Goal: Communication & Community: Answer question/provide support

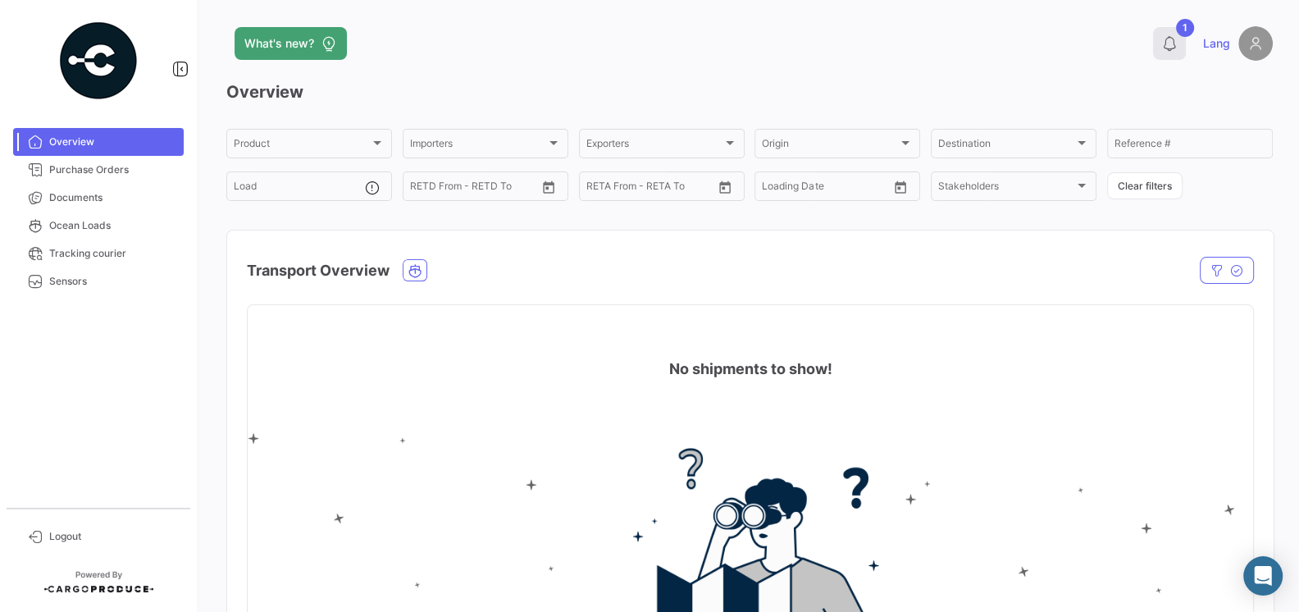
click at [1175, 47] on icon at bounding box center [1169, 43] width 16 height 16
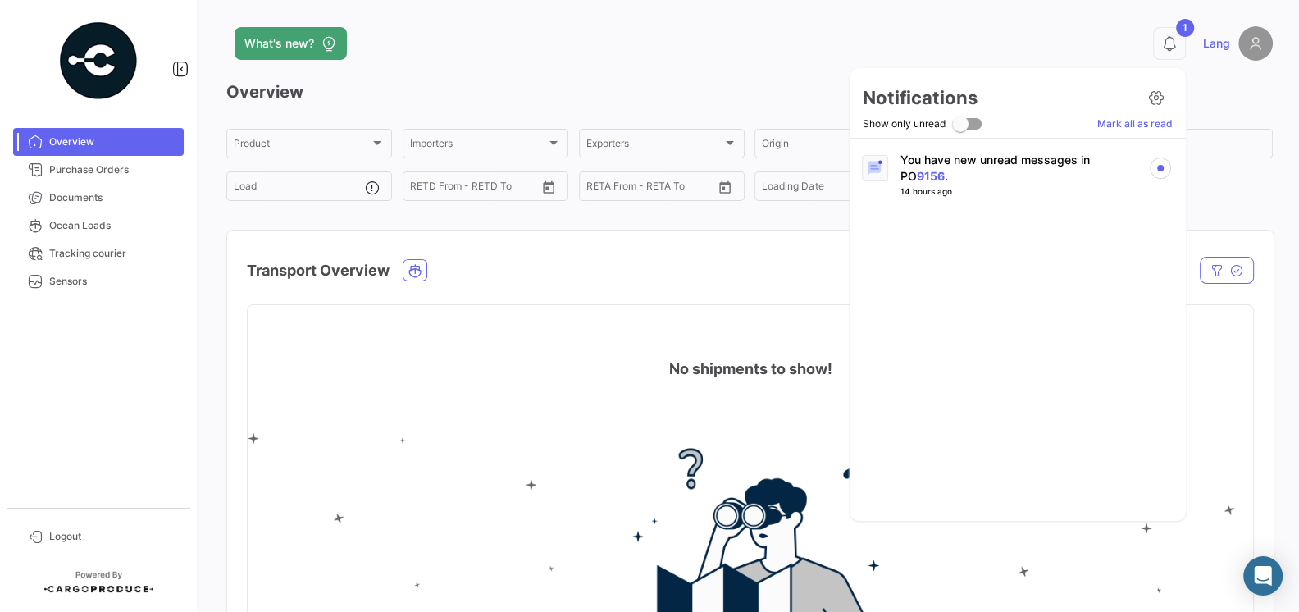
click at [1025, 168] on p "You have new unread messages in PO 9156 ." at bounding box center [1017, 168] width 235 height 33
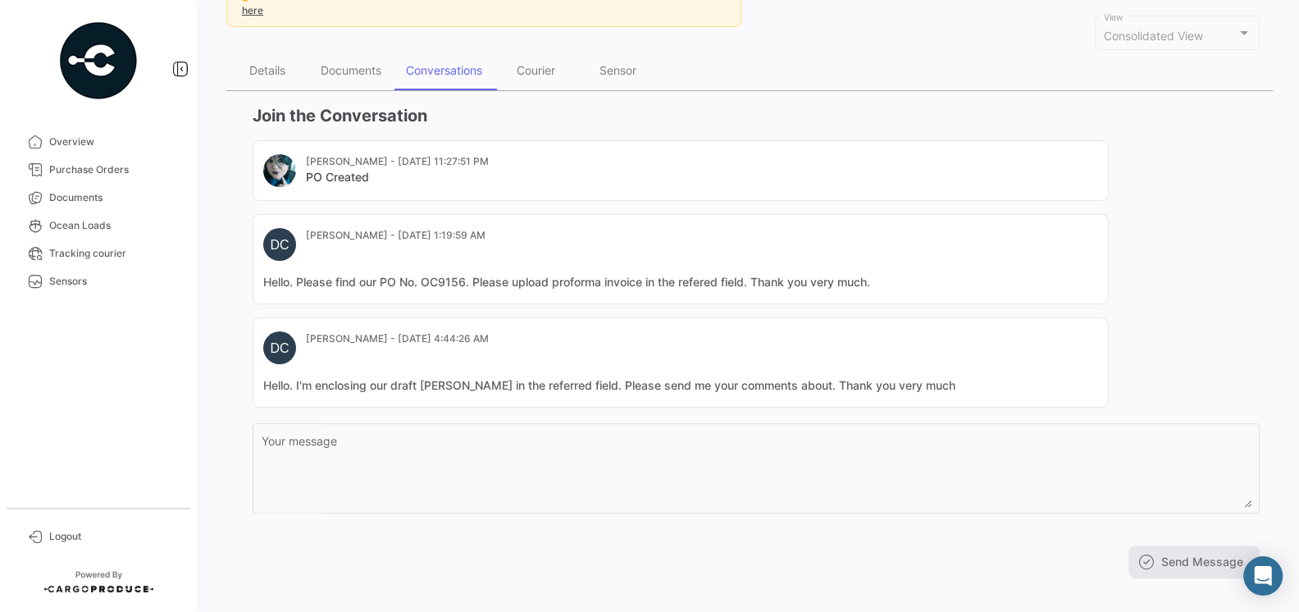
scroll to position [187, 0]
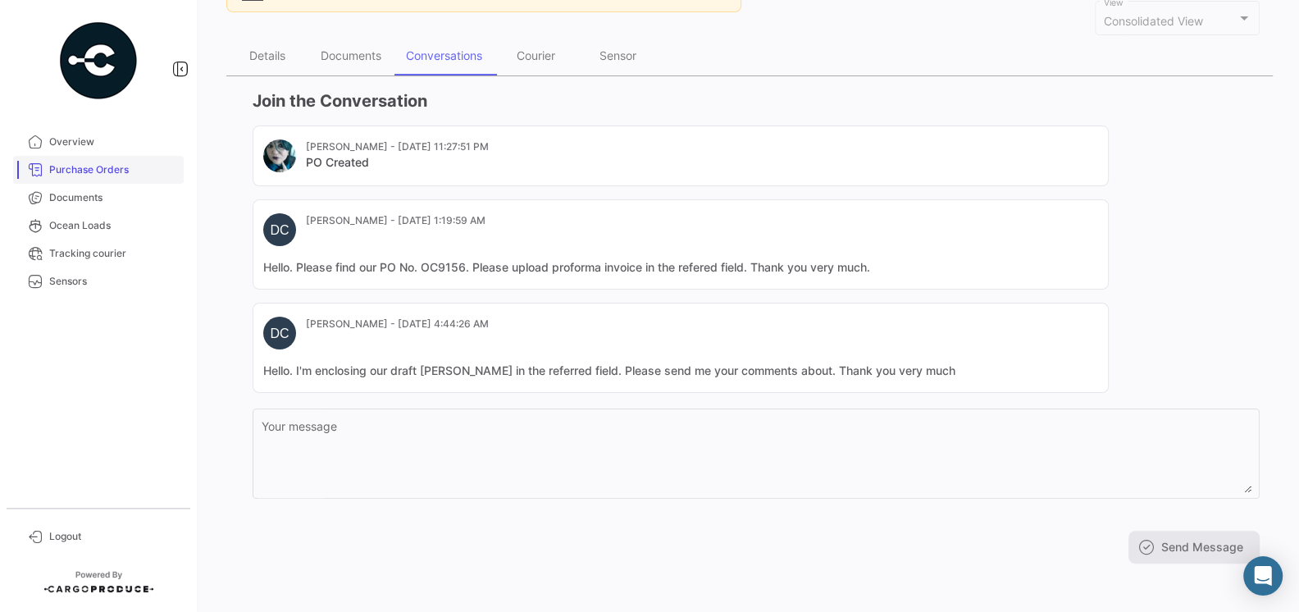
click at [102, 182] on link "Purchase Orders" at bounding box center [98, 170] width 171 height 28
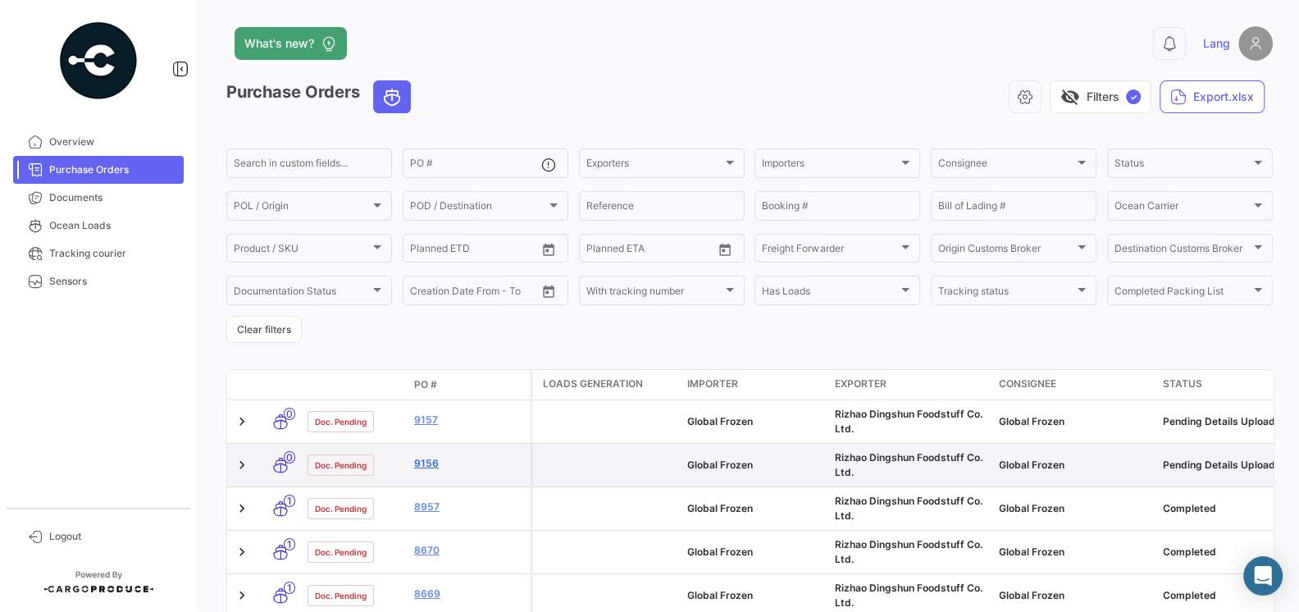
click at [427, 466] on link "9156" at bounding box center [469, 463] width 110 height 15
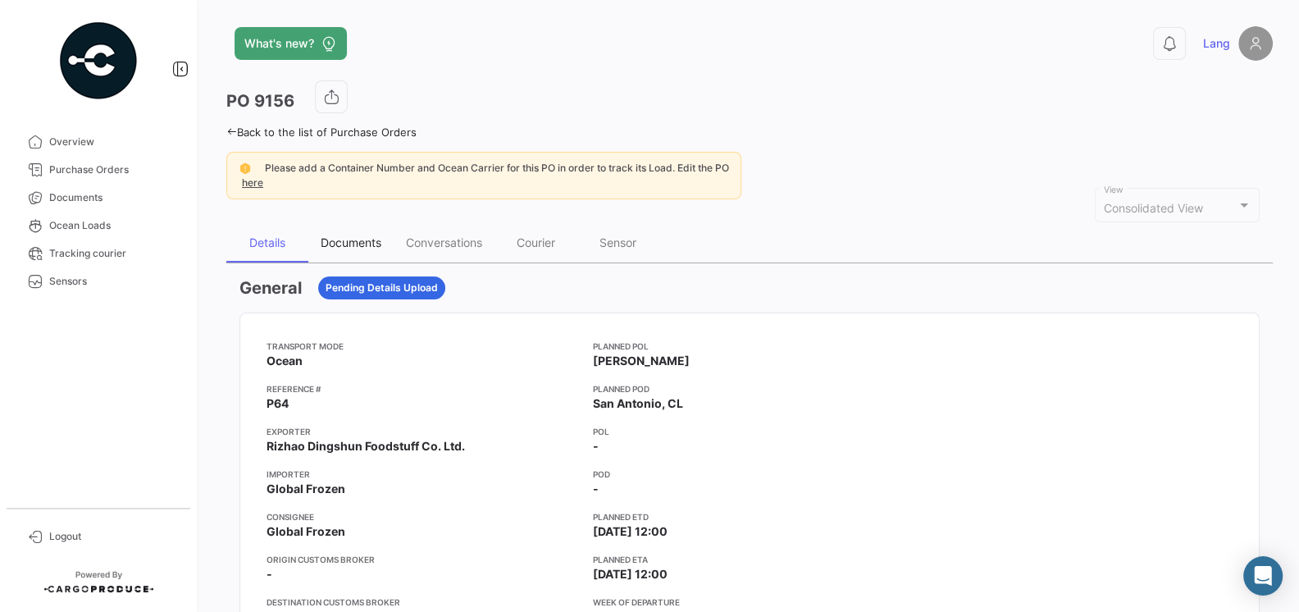
click at [360, 229] on div "Documents" at bounding box center [350, 242] width 85 height 39
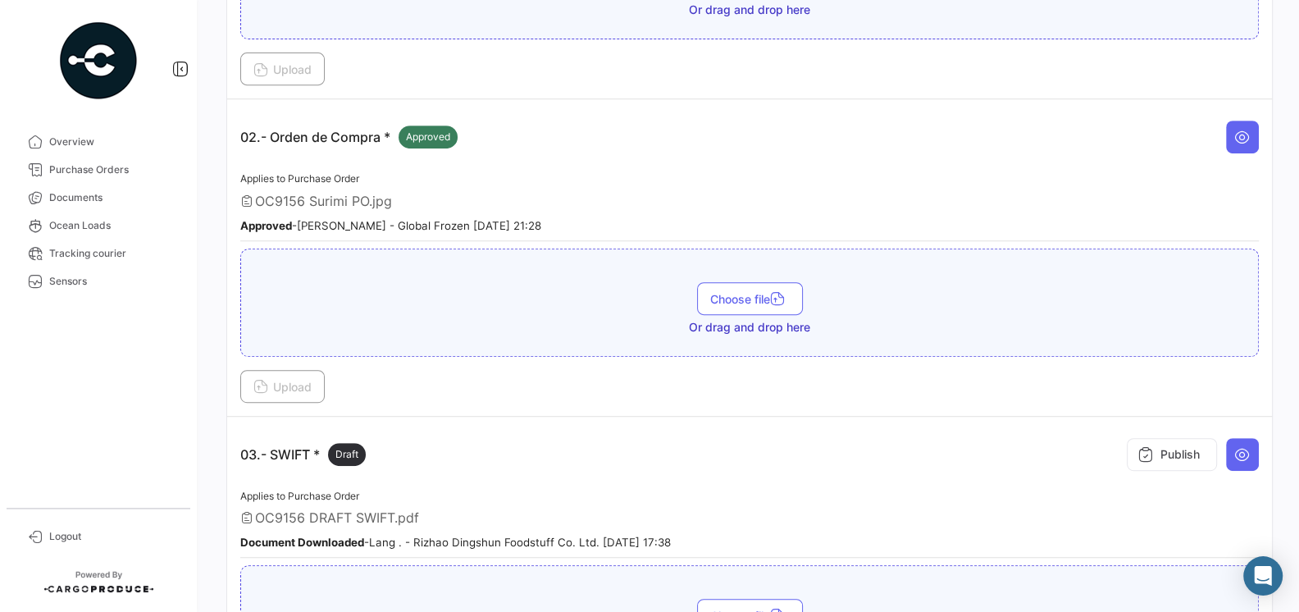
scroll to position [588, 0]
click at [1231, 446] on button at bounding box center [1242, 453] width 33 height 33
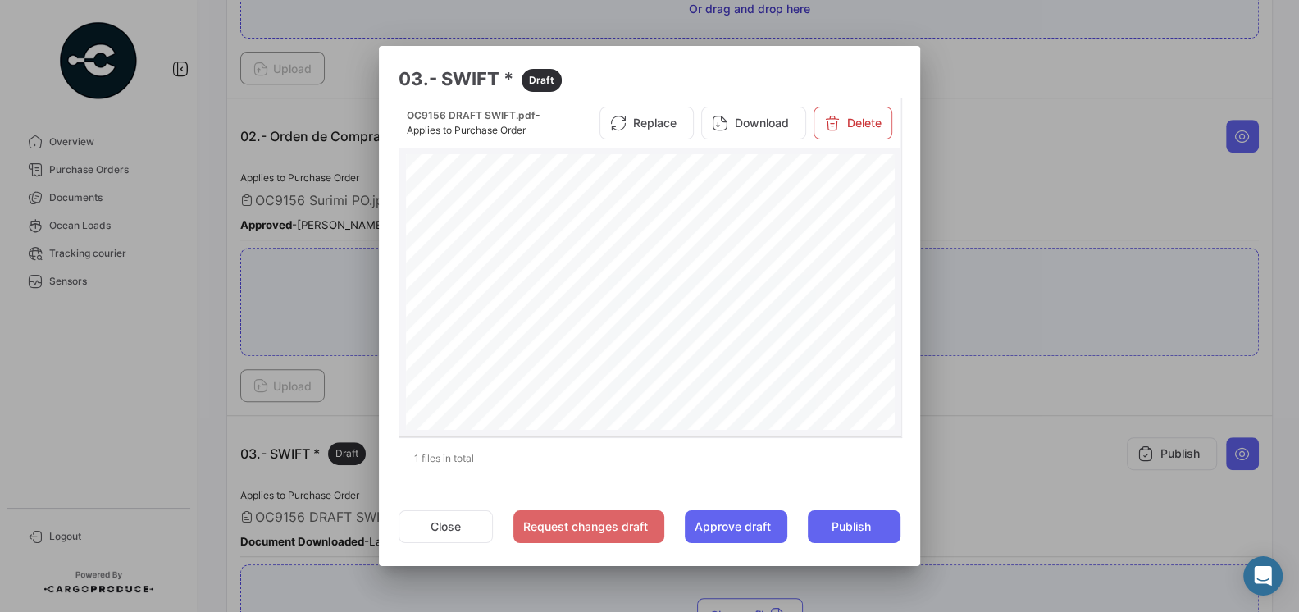
click at [685, 371] on div "Application and Agreement for Irrevocable Commercial Letter of Credit Letter of…" at bounding box center [651, 490] width 490 height 673
click at [421, 539] on button "Close" at bounding box center [446, 526] width 94 height 33
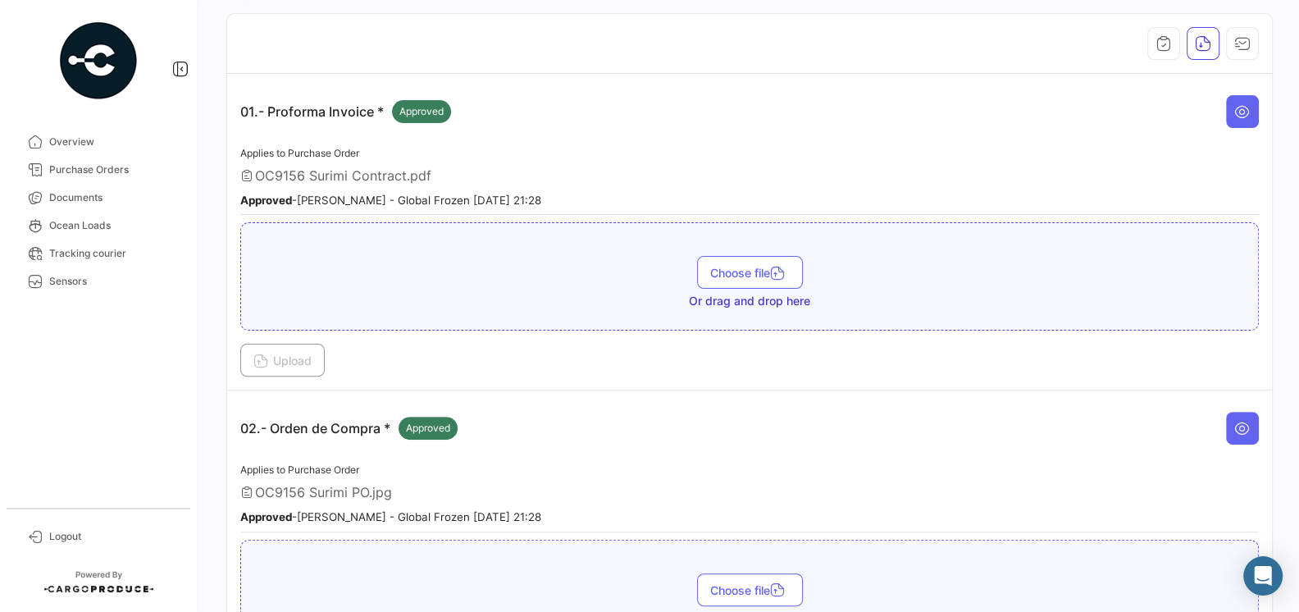
scroll to position [422, 0]
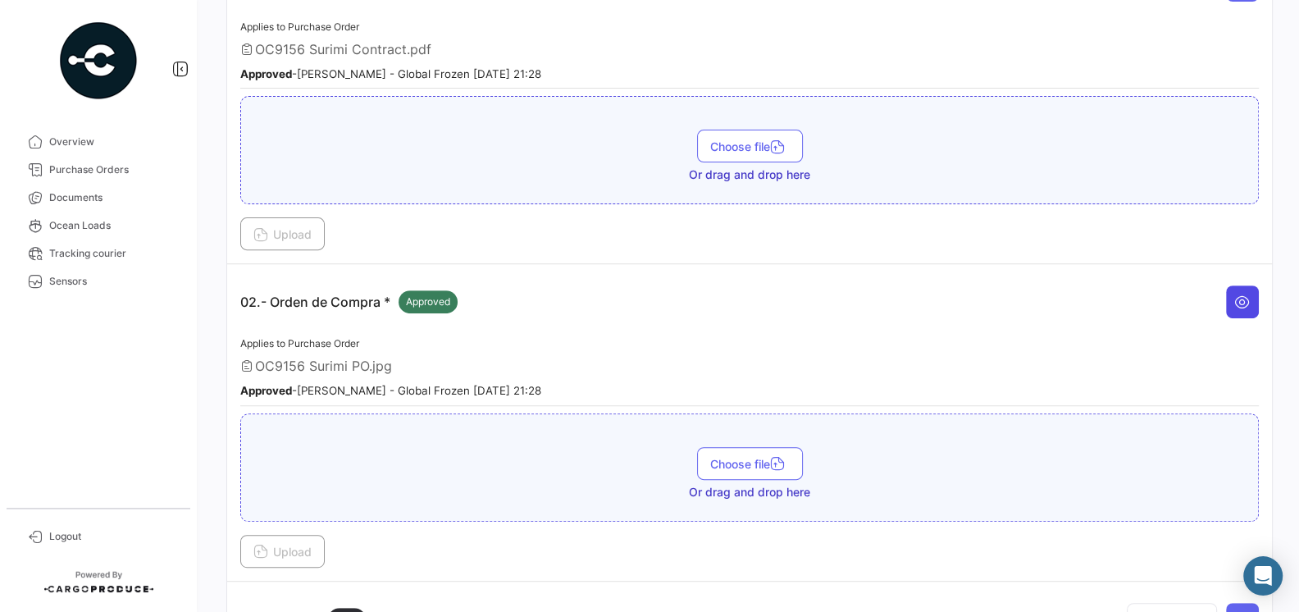
click at [1244, 294] on icon at bounding box center [1242, 302] width 16 height 16
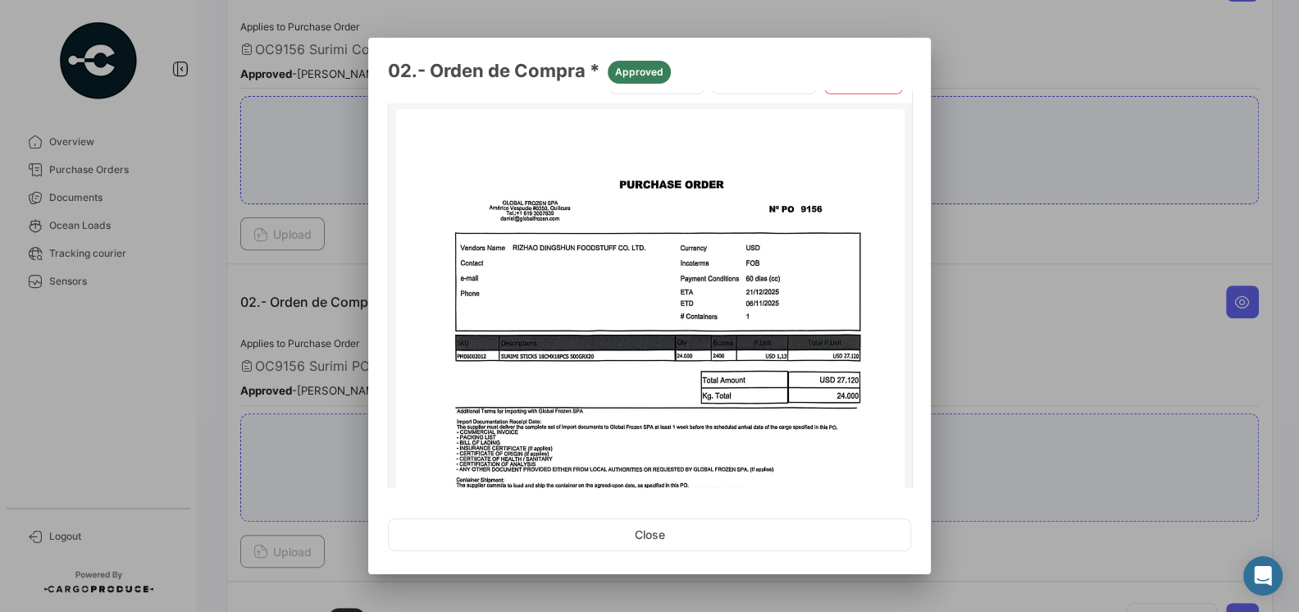
scroll to position [43, 0]
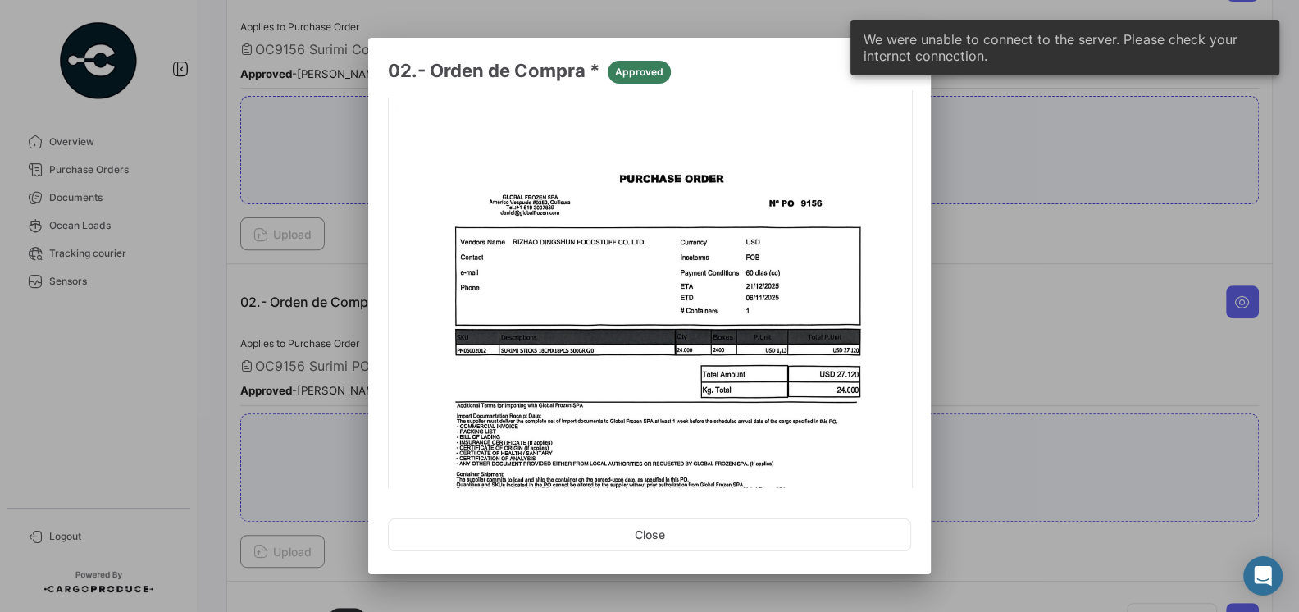
click at [979, 346] on div at bounding box center [649, 306] width 1299 height 612
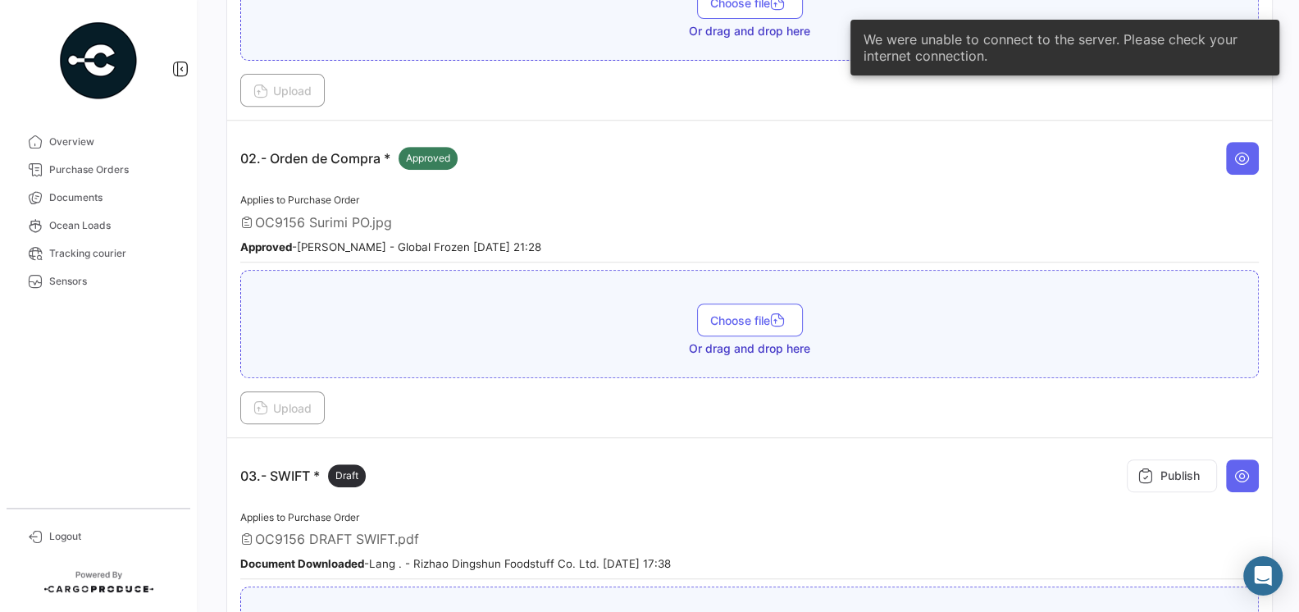
scroll to position [669, 0]
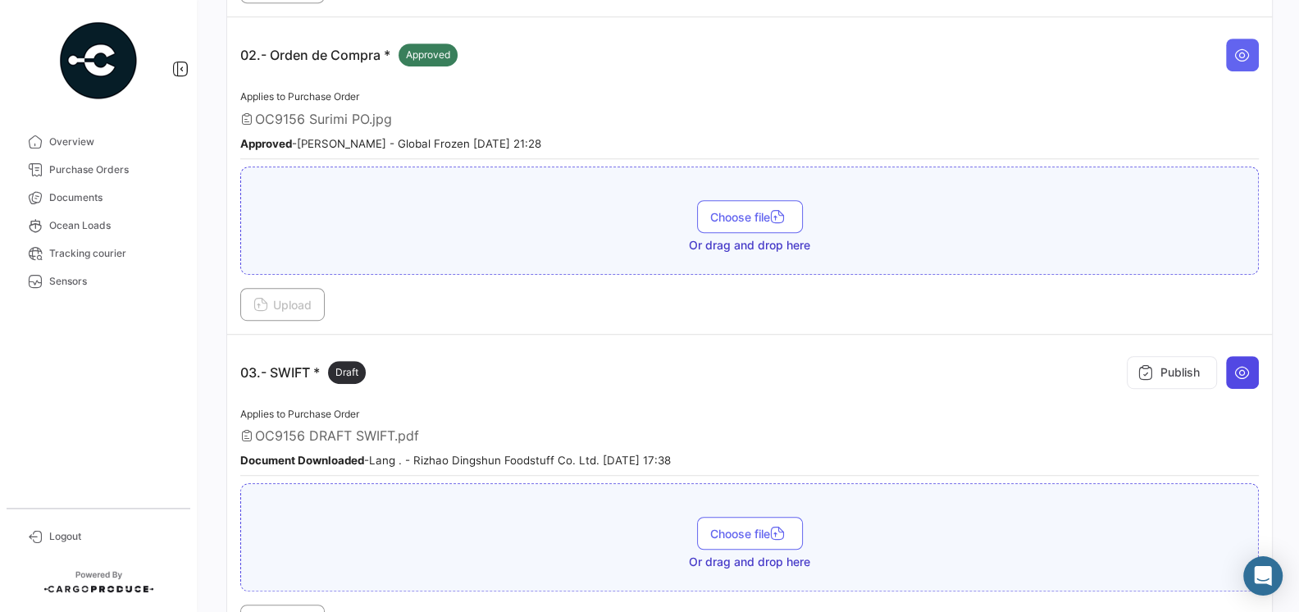
click at [1243, 364] on icon at bounding box center [1242, 372] width 16 height 16
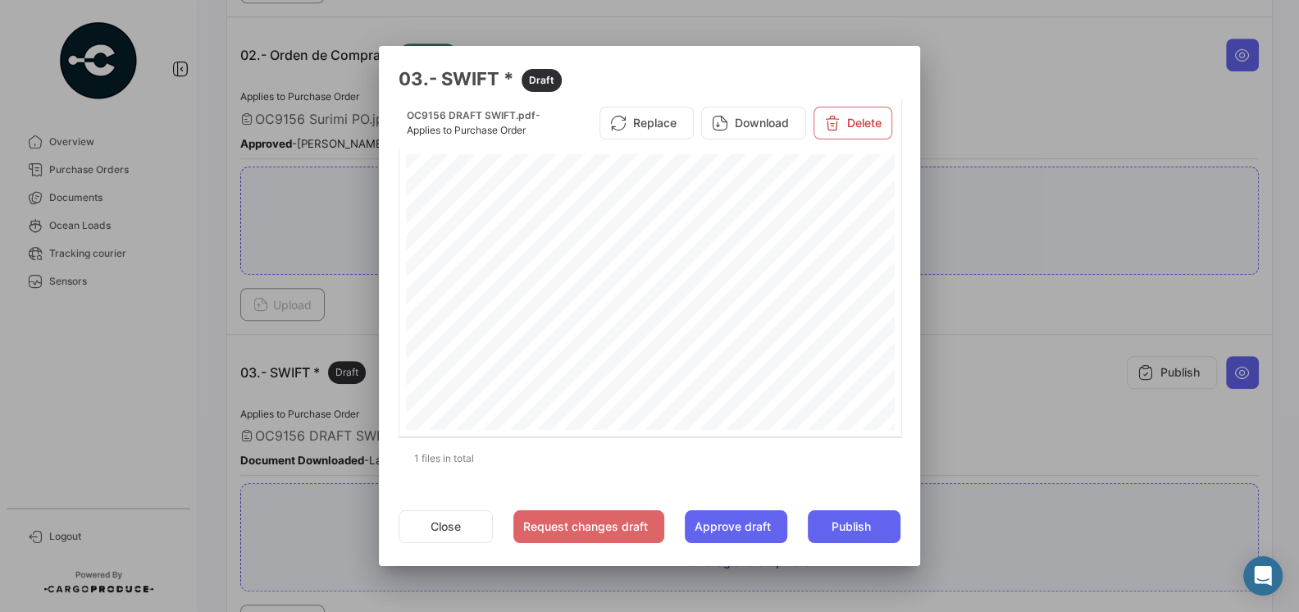
click at [1006, 424] on div at bounding box center [649, 306] width 1299 height 612
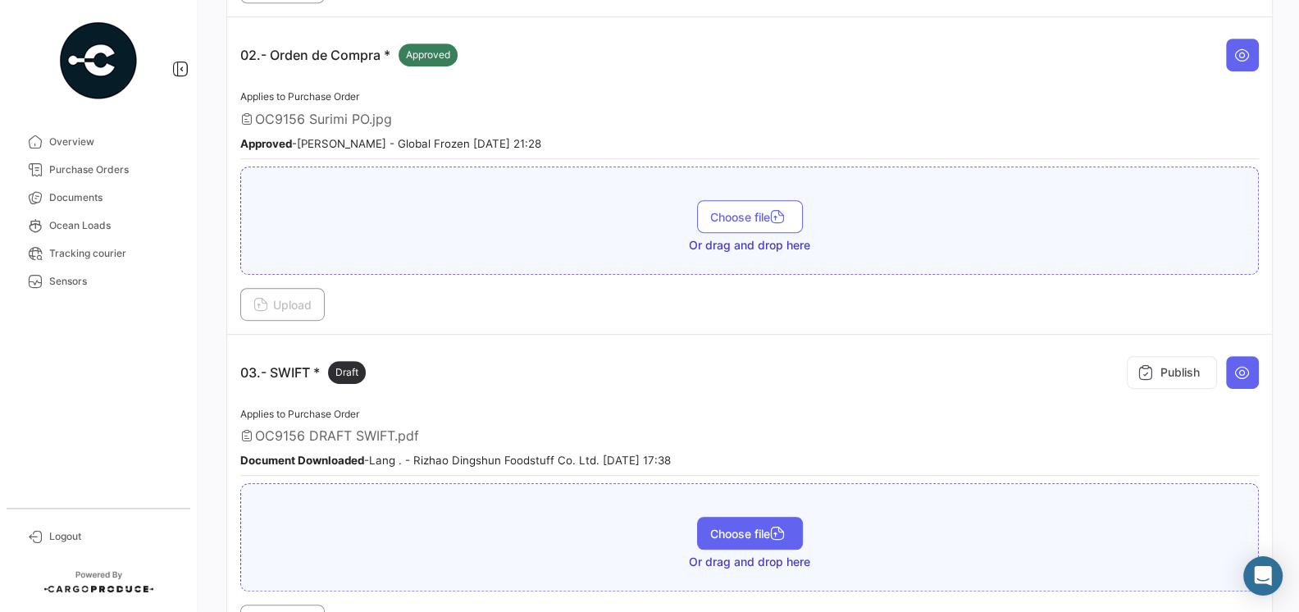
click at [737, 527] on span "Choose file" at bounding box center [750, 534] width 80 height 14
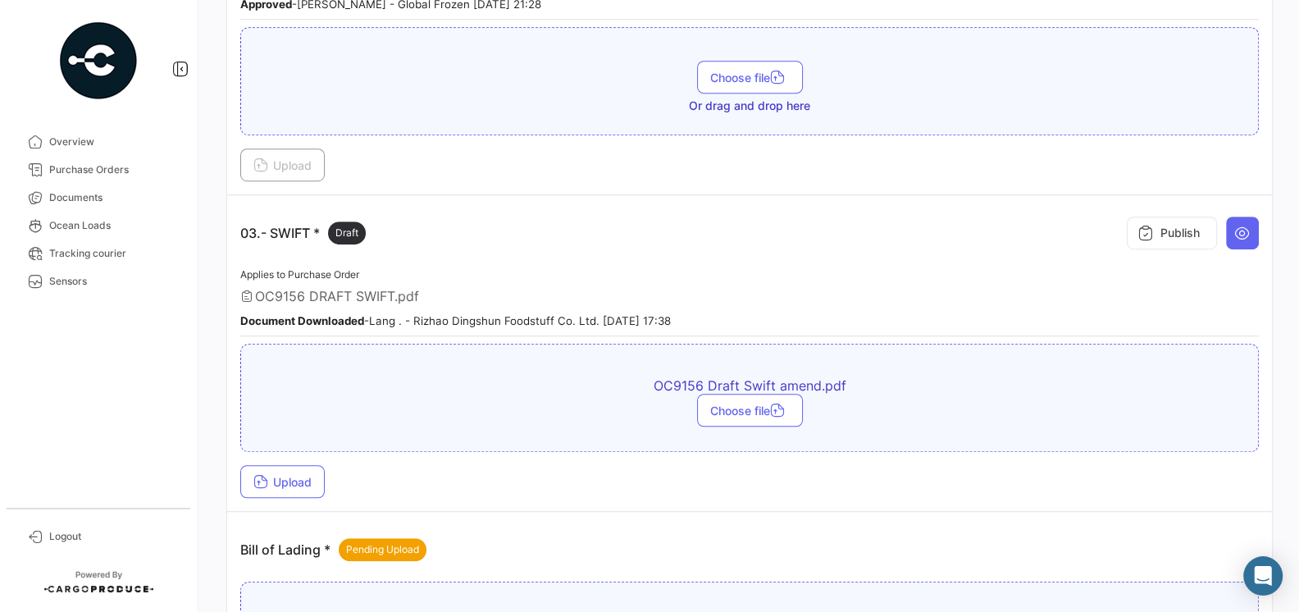
scroll to position [884, 0]
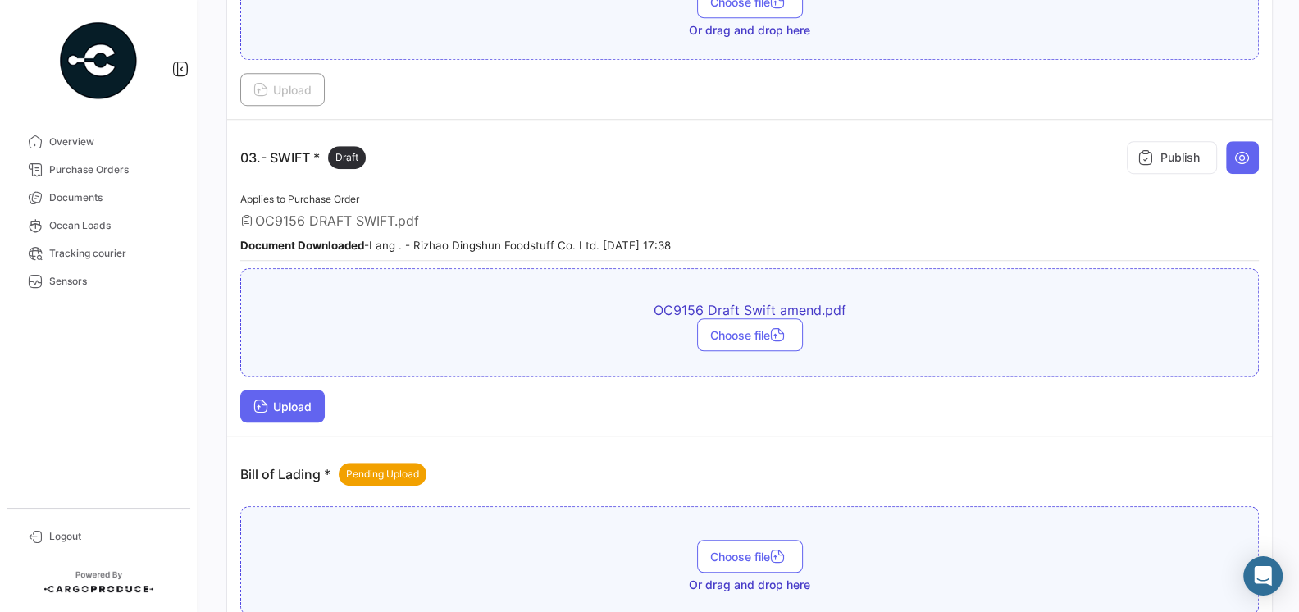
click at [310, 399] on span "Upload" at bounding box center [282, 406] width 58 height 14
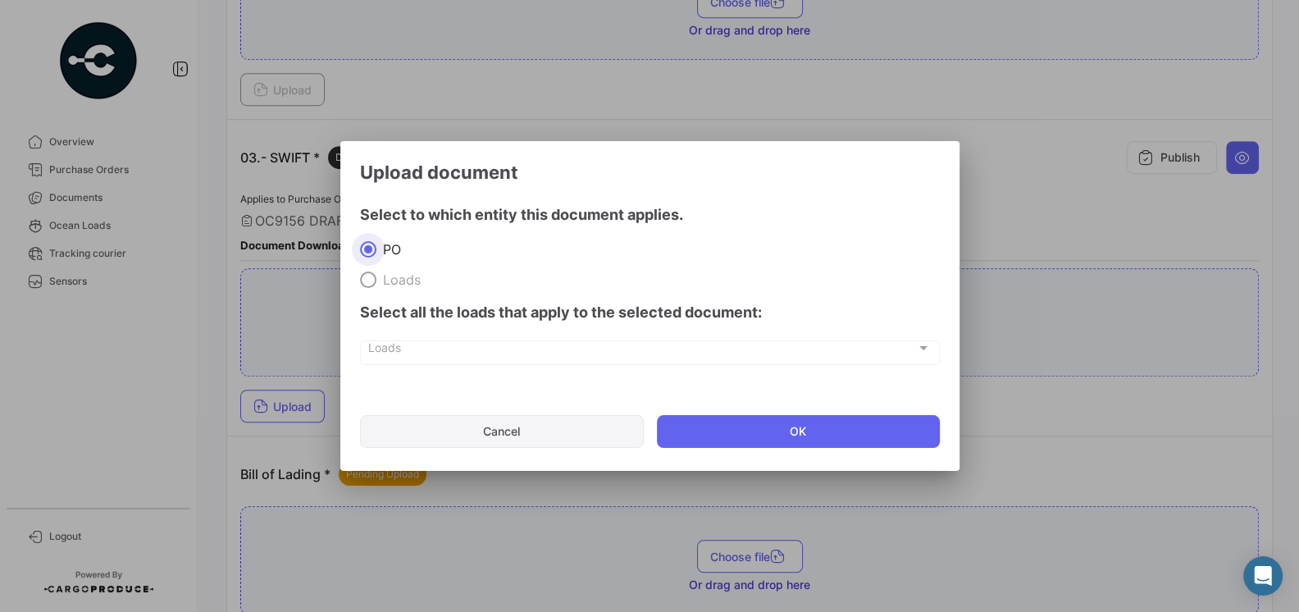
click at [549, 440] on button "Cancel" at bounding box center [502, 431] width 285 height 33
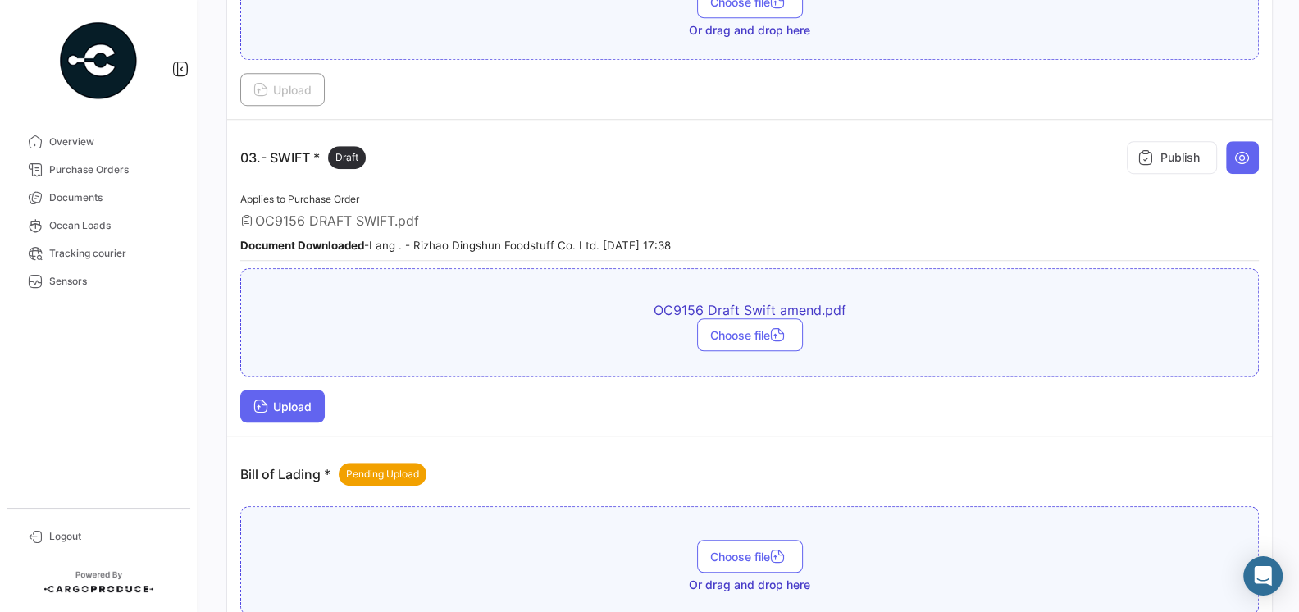
click at [306, 399] on span "Upload" at bounding box center [282, 406] width 58 height 14
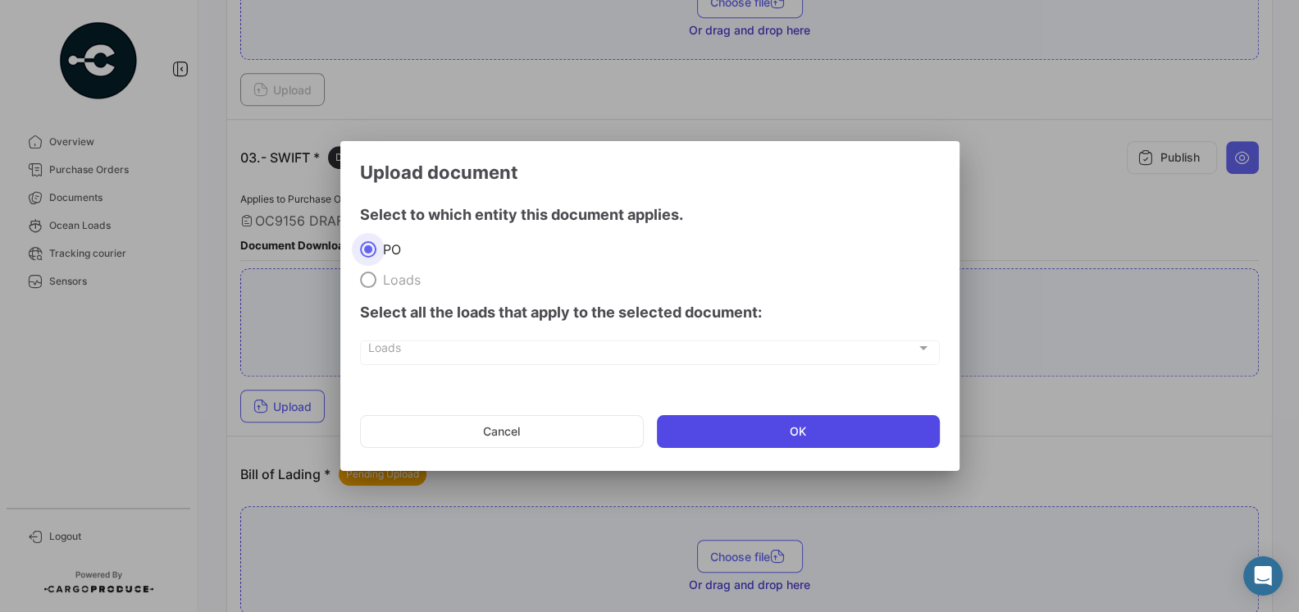
click at [754, 436] on button "OK" at bounding box center [798, 431] width 283 height 33
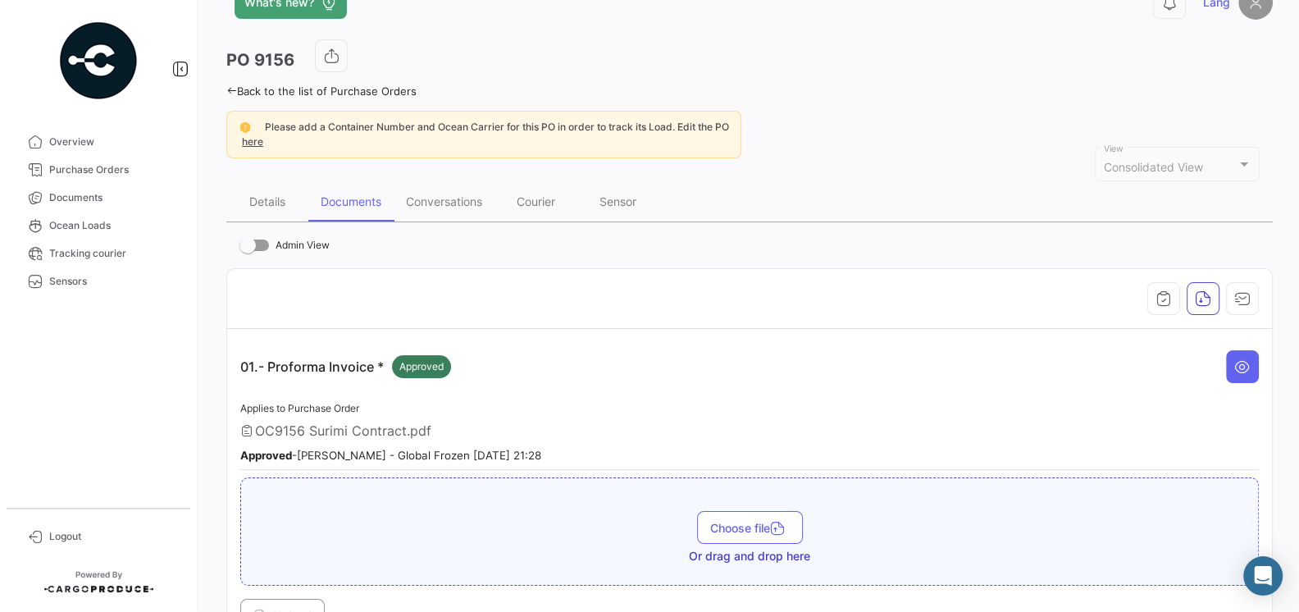
scroll to position [0, 0]
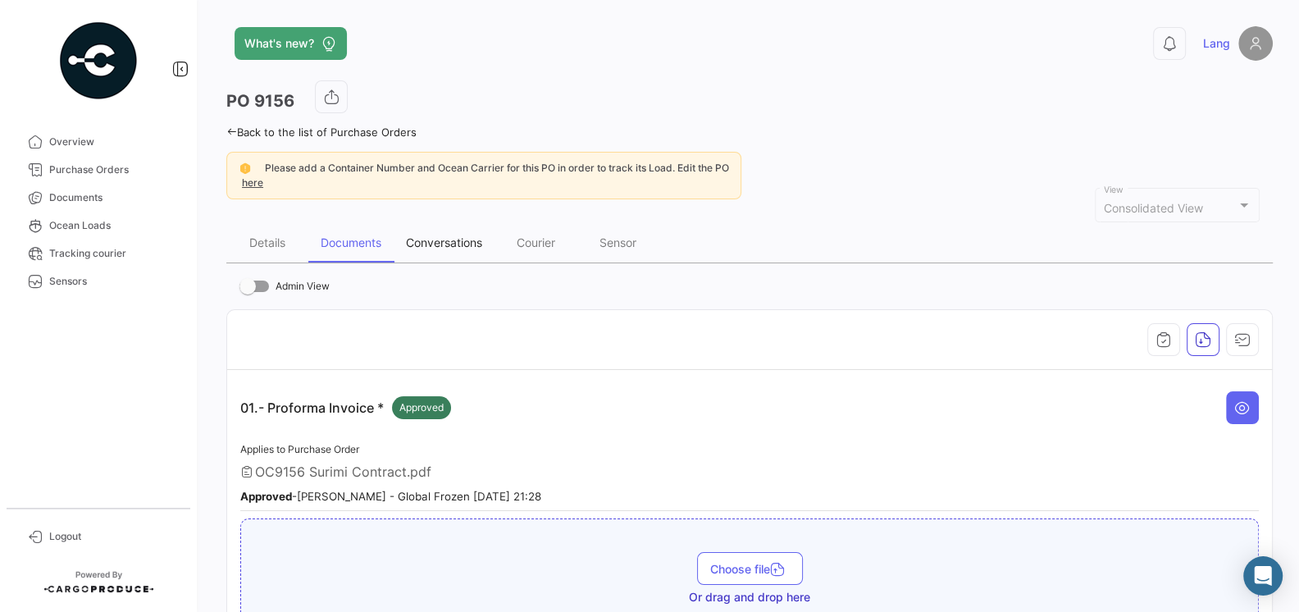
click at [421, 236] on div "Conversations" at bounding box center [444, 242] width 76 height 14
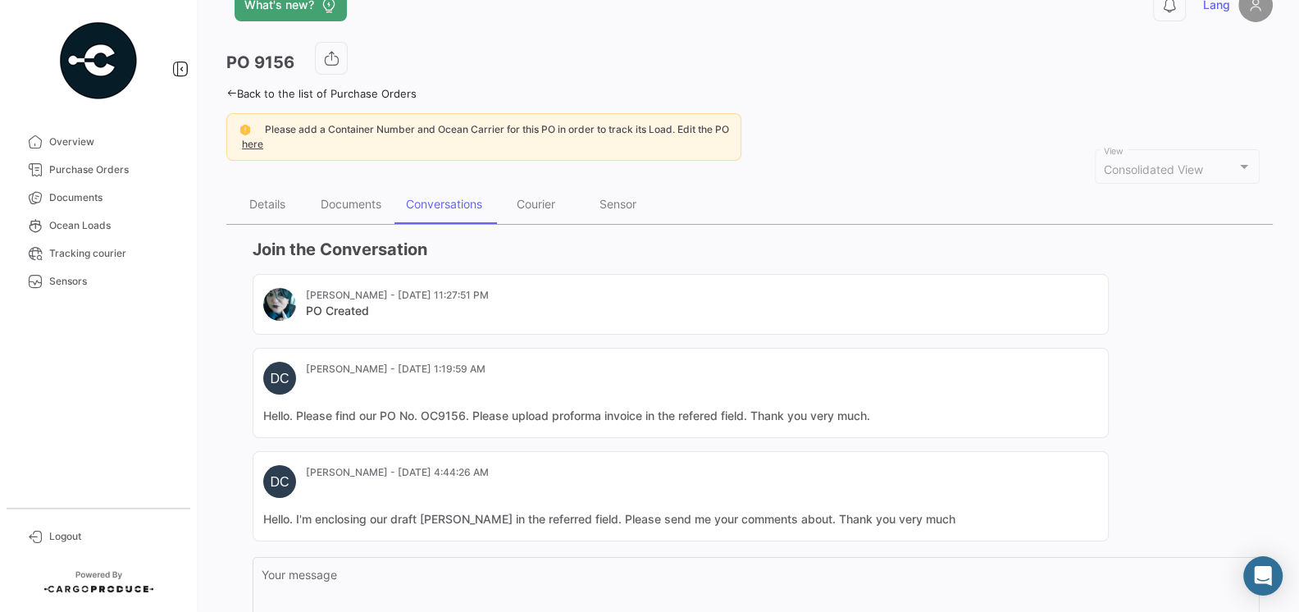
scroll to position [187, 0]
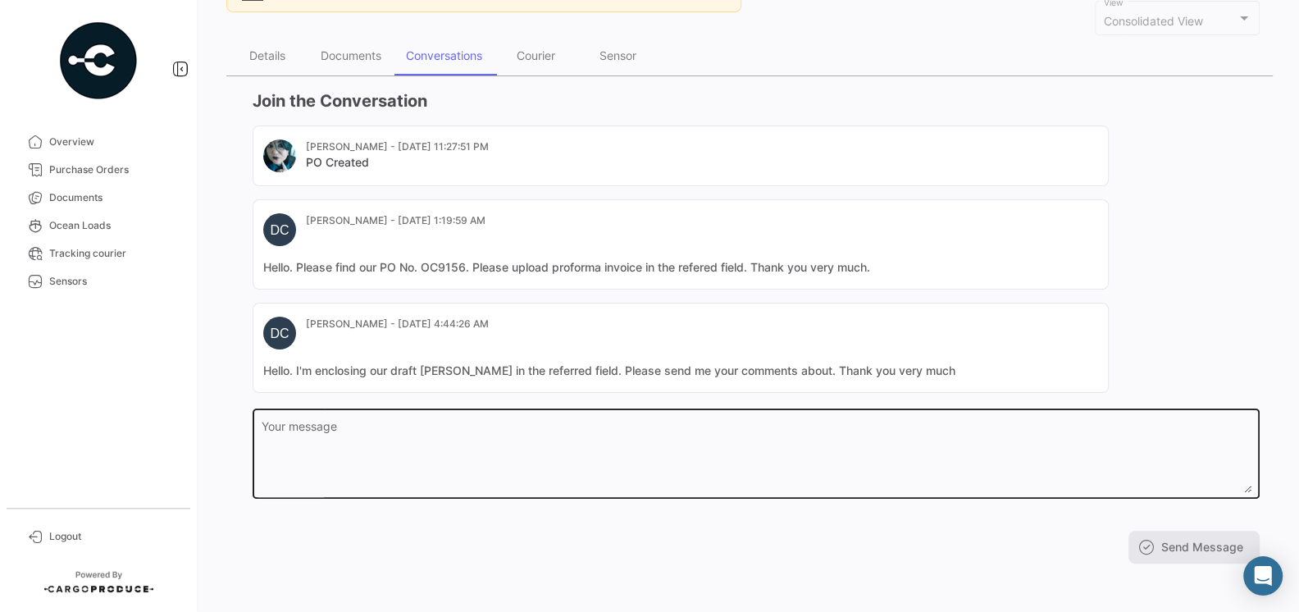
click at [398, 423] on textarea "Your message" at bounding box center [757, 457] width 990 height 72
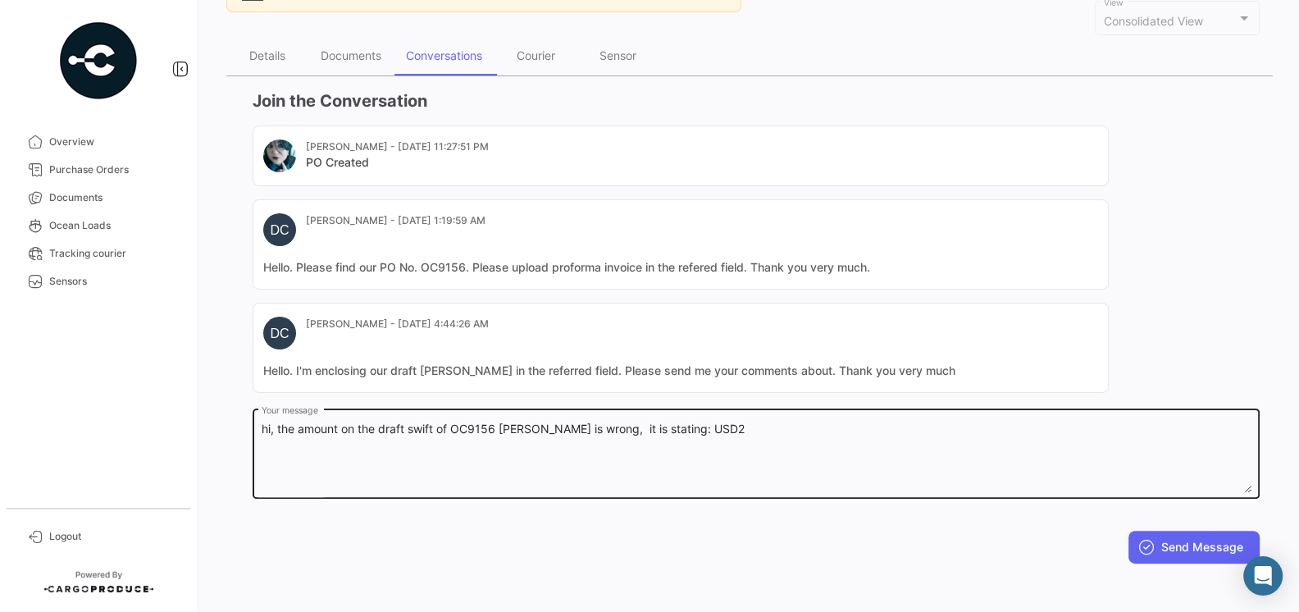
click at [705, 425] on textarea "hi, the amount on the draft swift of OC9156 [PERSON_NAME] is wrong, it is stati…" at bounding box center [757, 457] width 990 height 72
click at [1107, 432] on textarea "hi, the amount on the draft swift of OC9156 [PERSON_NAME] is wrong, it is stati…" at bounding box center [757, 457] width 990 height 72
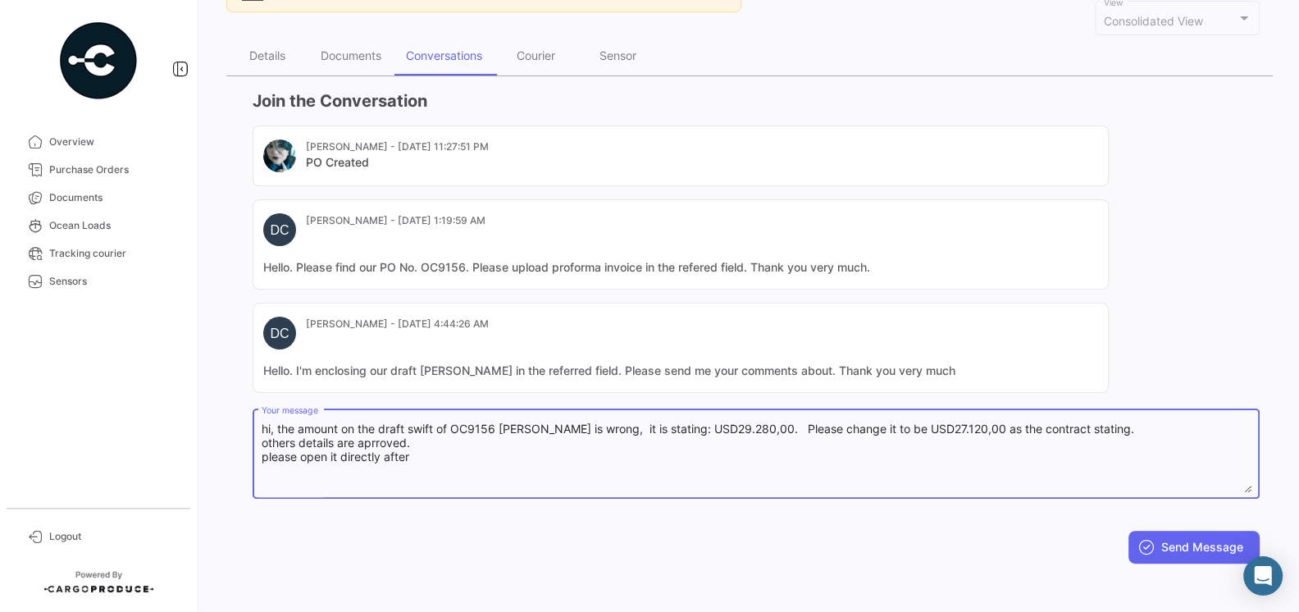
click at [379, 442] on textarea "hi, the amount on the draft swift of OC9156 [PERSON_NAME] is wrong, it is stati…" at bounding box center [757, 457] width 990 height 72
click at [409, 439] on textarea "hi, the amount on the draft swift of OC9156 [PERSON_NAME] is wrong, it is stati…" at bounding box center [757, 457] width 990 height 72
click at [445, 456] on textarea "hi, the amount on the draft swift of OC9156 [PERSON_NAME] is wrong, it is stati…" at bounding box center [757, 457] width 990 height 72
click at [339, 459] on textarea "hi, the amount on the draft swift of OC9156 [PERSON_NAME] is wrong, it is stati…" at bounding box center [757, 457] width 990 height 72
click at [595, 456] on textarea "hi, the amount on the draft swift of OC9156 [PERSON_NAME] is wrong, it is stati…" at bounding box center [757, 457] width 990 height 72
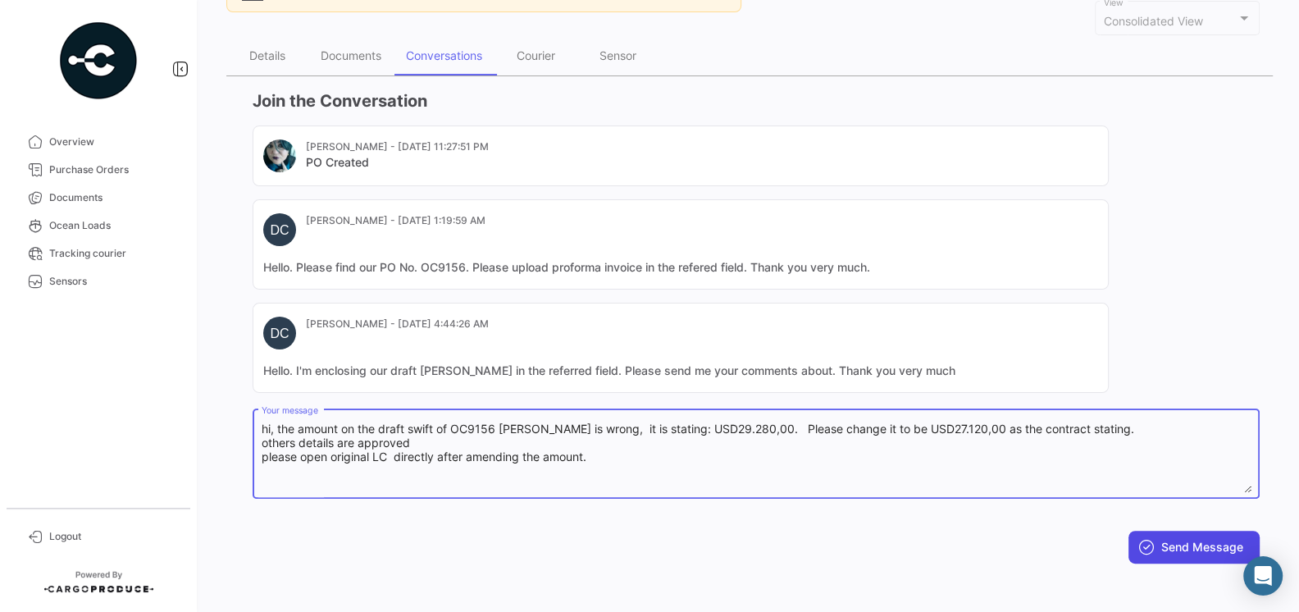
type textarea "hi, the amount on the draft swift of OC9156 [PERSON_NAME] is wrong, it is stati…"
click at [1147, 550] on icon at bounding box center [1147, 547] width 16 height 16
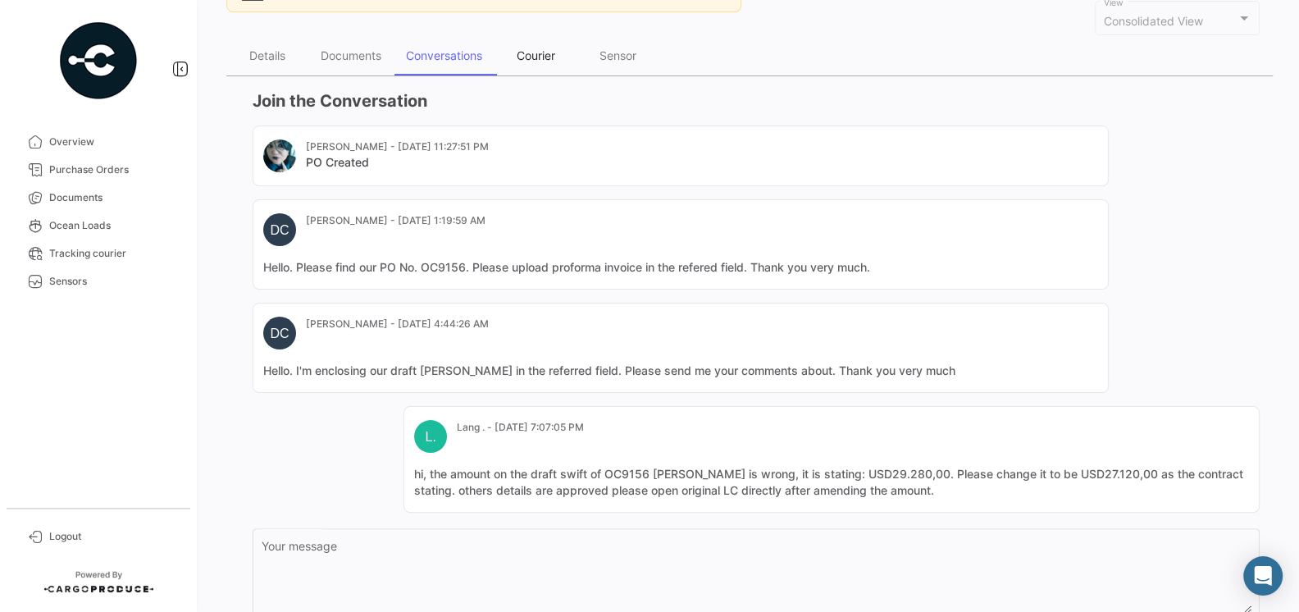
click at [544, 49] on div "Courier" at bounding box center [536, 55] width 39 height 14
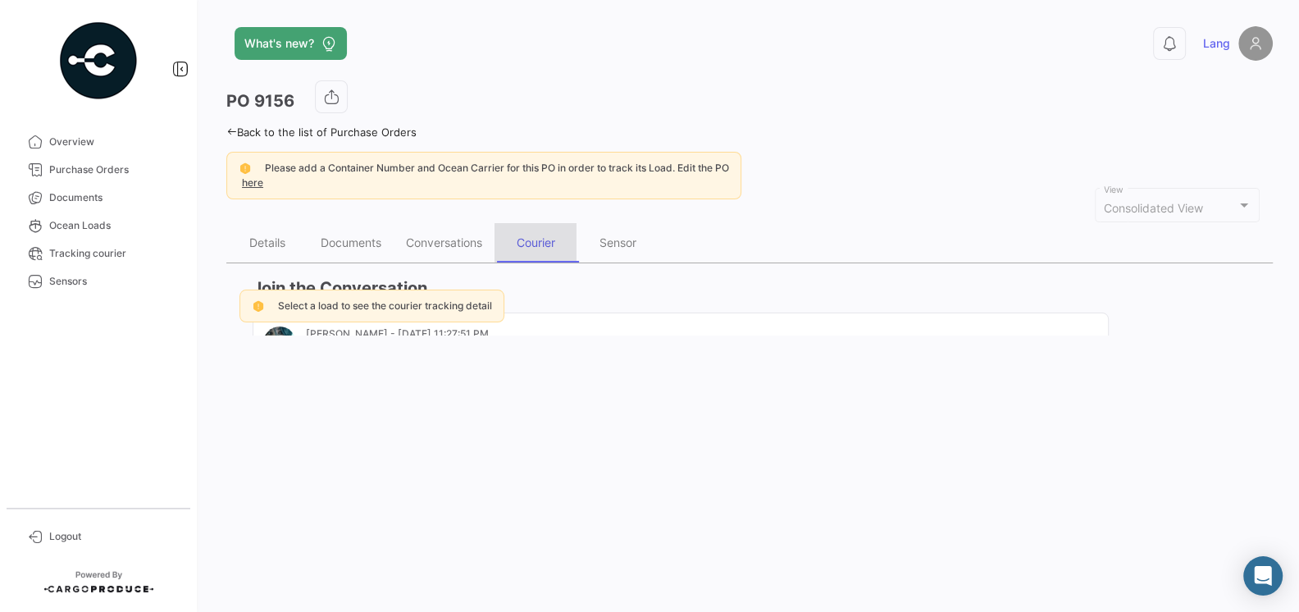
scroll to position [0, 0]
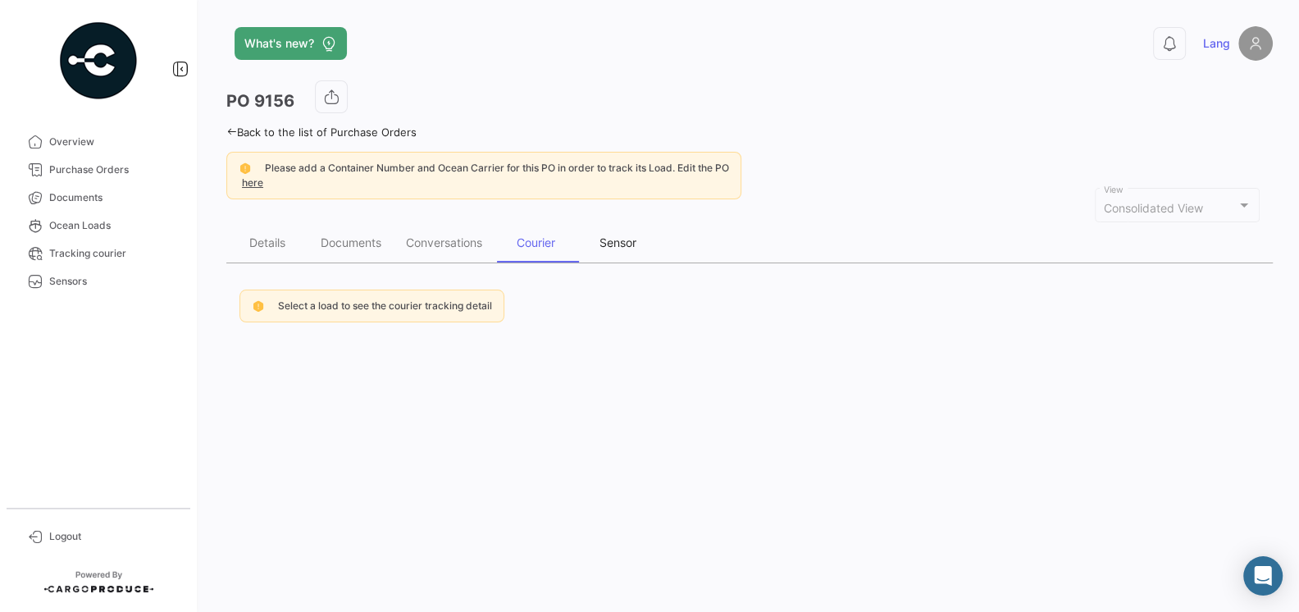
click at [618, 245] on div "Sensor" at bounding box center [618, 242] width 37 height 14
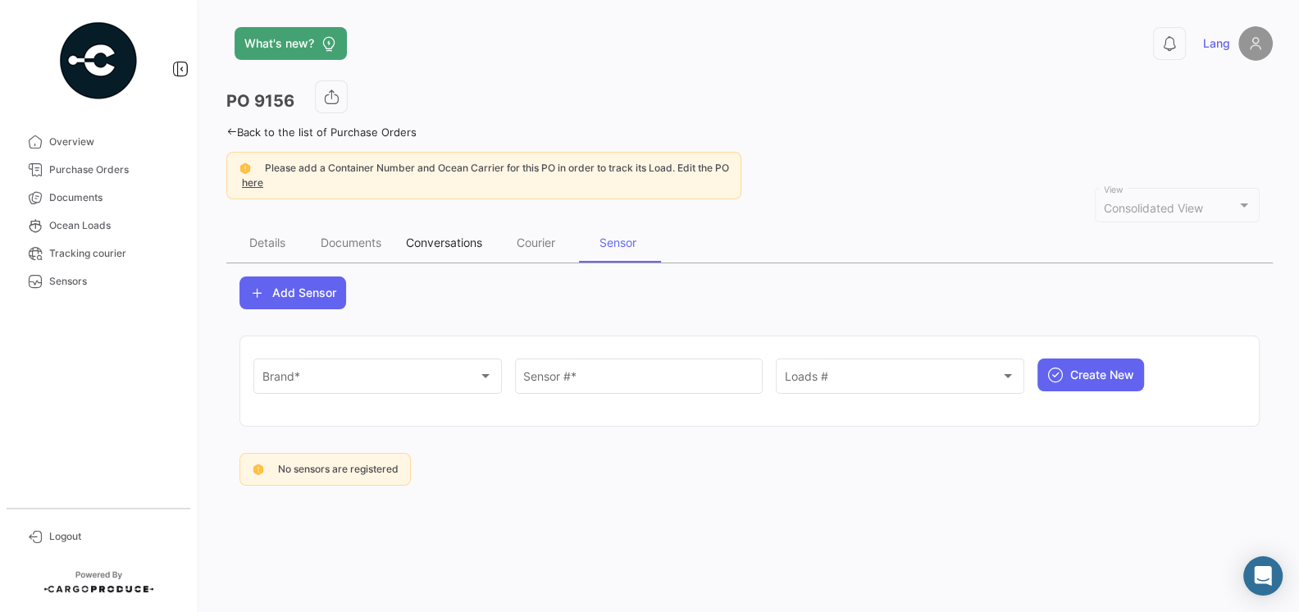
click at [422, 235] on div "Conversations" at bounding box center [444, 242] width 76 height 14
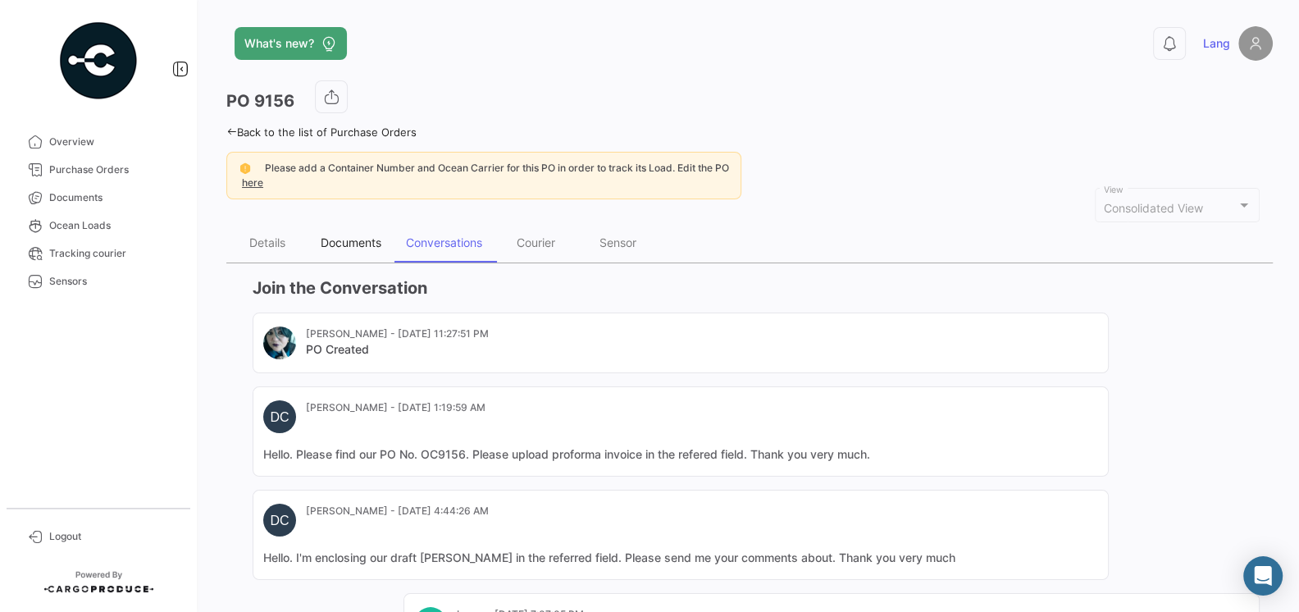
click at [355, 240] on div "Documents" at bounding box center [351, 242] width 61 height 14
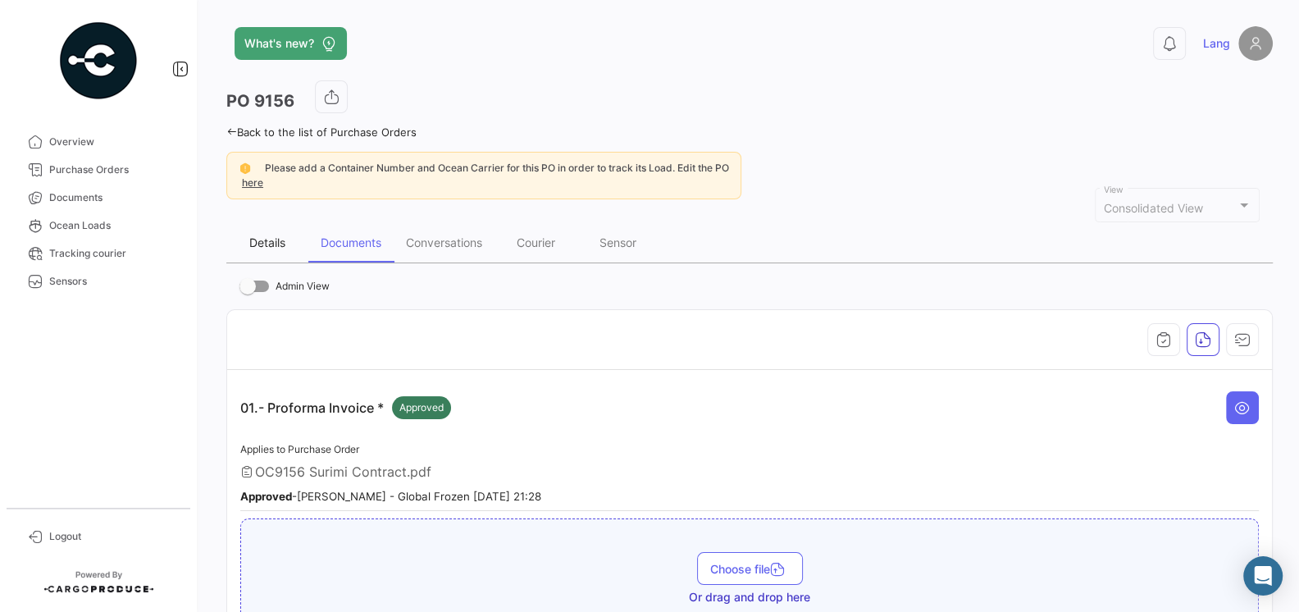
click at [283, 235] on div "Details" at bounding box center [267, 242] width 36 height 14
